Goal: Check status

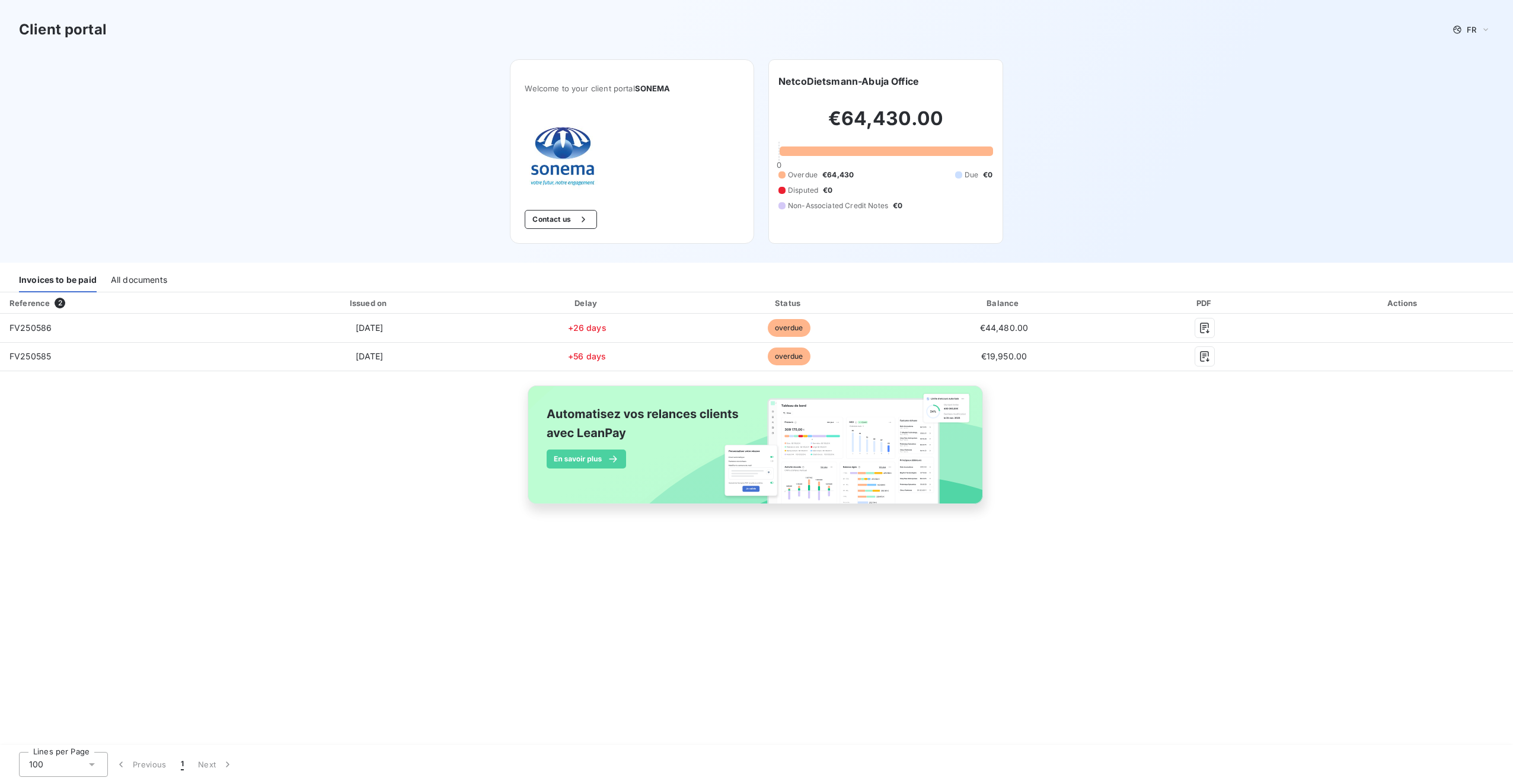
click at [156, 274] on div "All documents" at bounding box center [139, 279] width 56 height 25
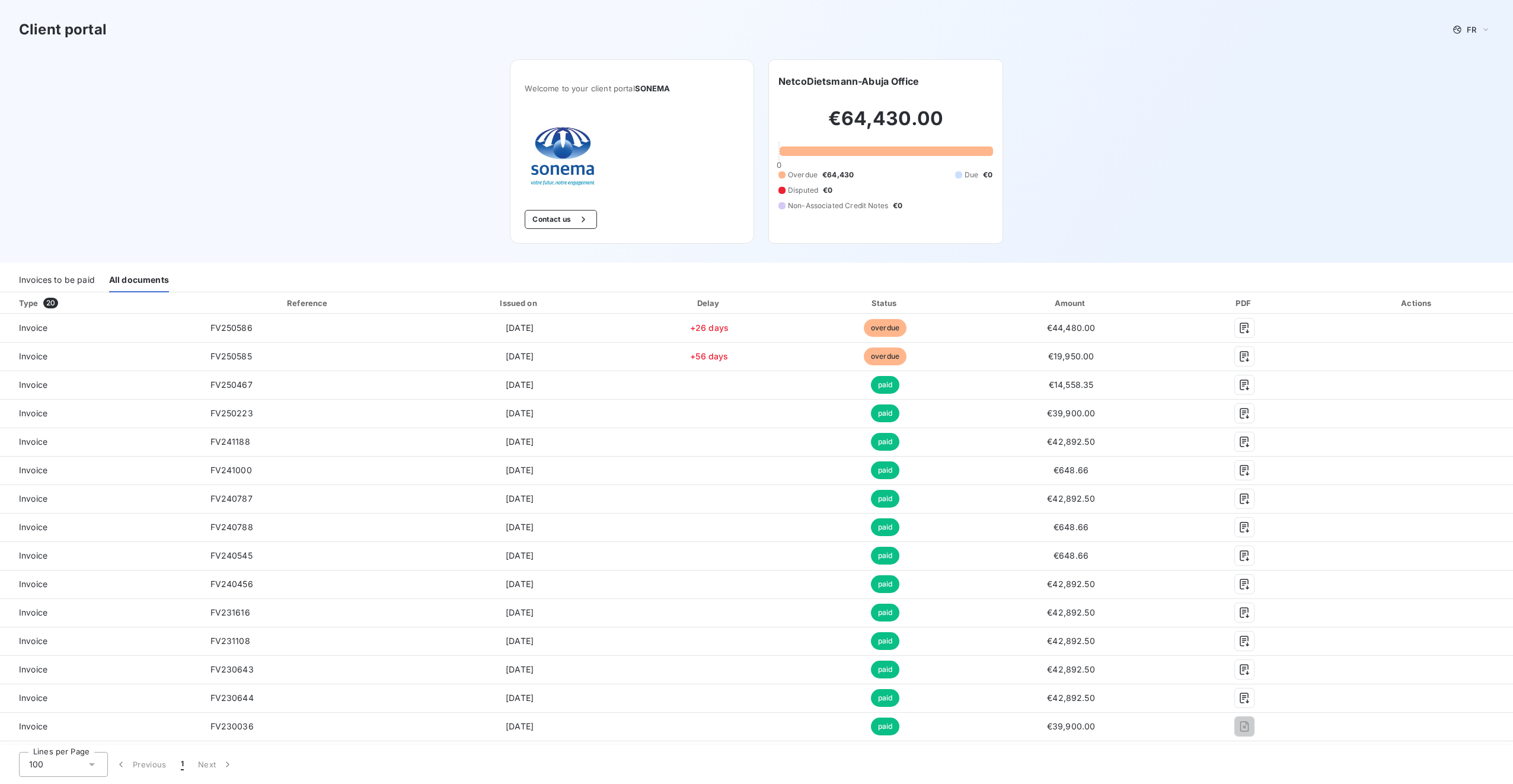
click at [73, 276] on div "Invoices to be paid" at bounding box center [57, 279] width 76 height 25
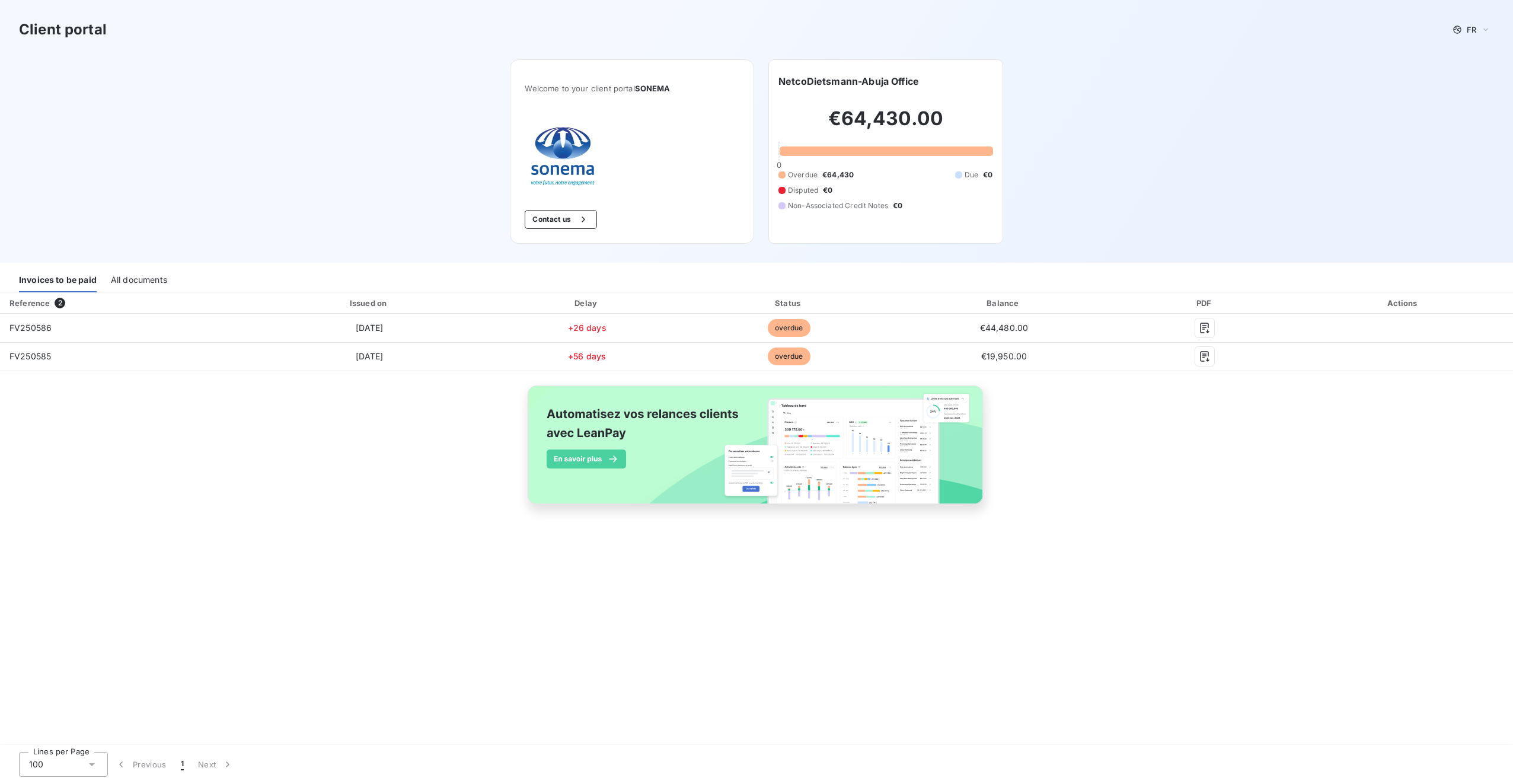
click at [540, 625] on div "Reference 2 Issued on Delay Status Balance PDF Actions FV250586 [DATE] +26 days…" at bounding box center [756, 519] width 1513 height 453
click at [544, 670] on div "Reference 2 Issued on Delay Status Balance PDF Actions FV250586 [DATE] +26 days…" at bounding box center [756, 519] width 1513 height 453
